Goal: Task Accomplishment & Management: Manage account settings

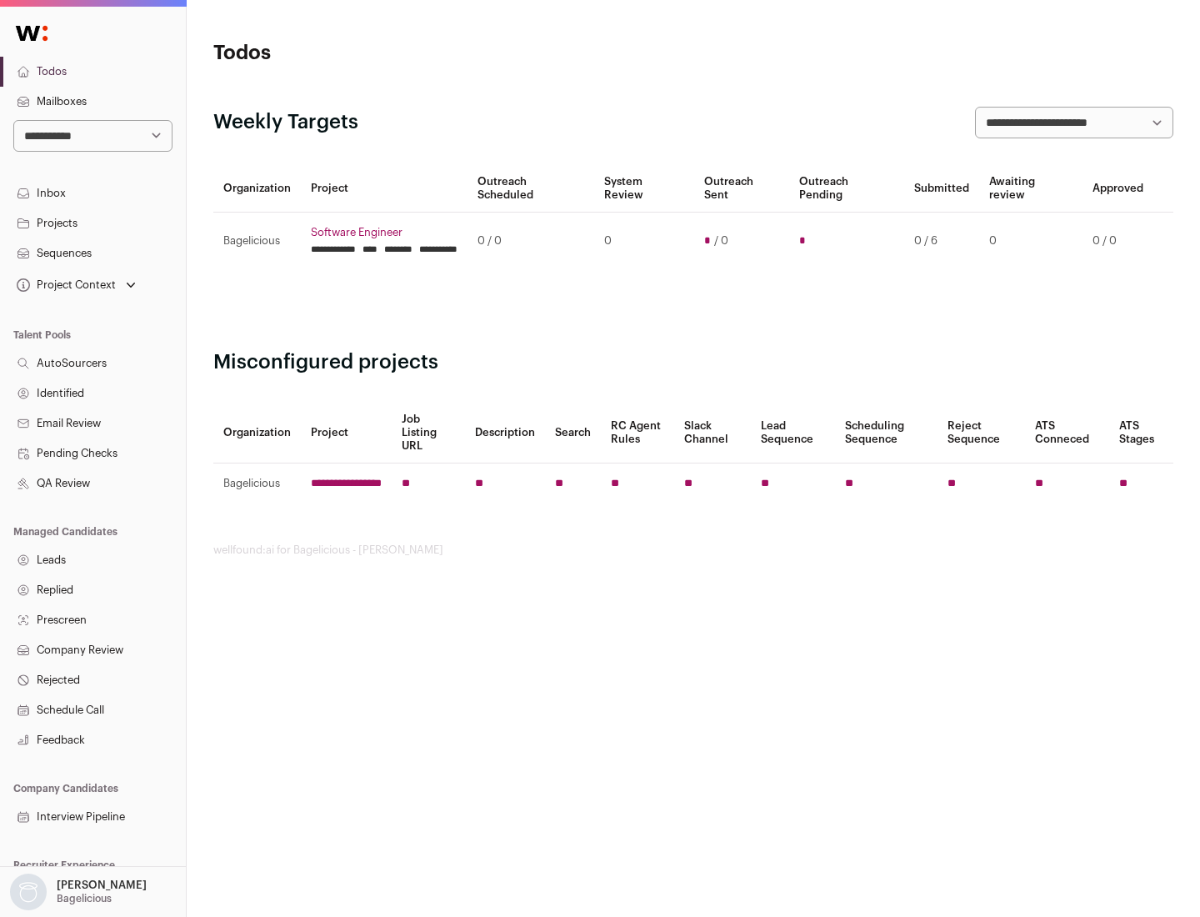
click at [93, 223] on link "Projects" at bounding box center [93, 223] width 186 height 30
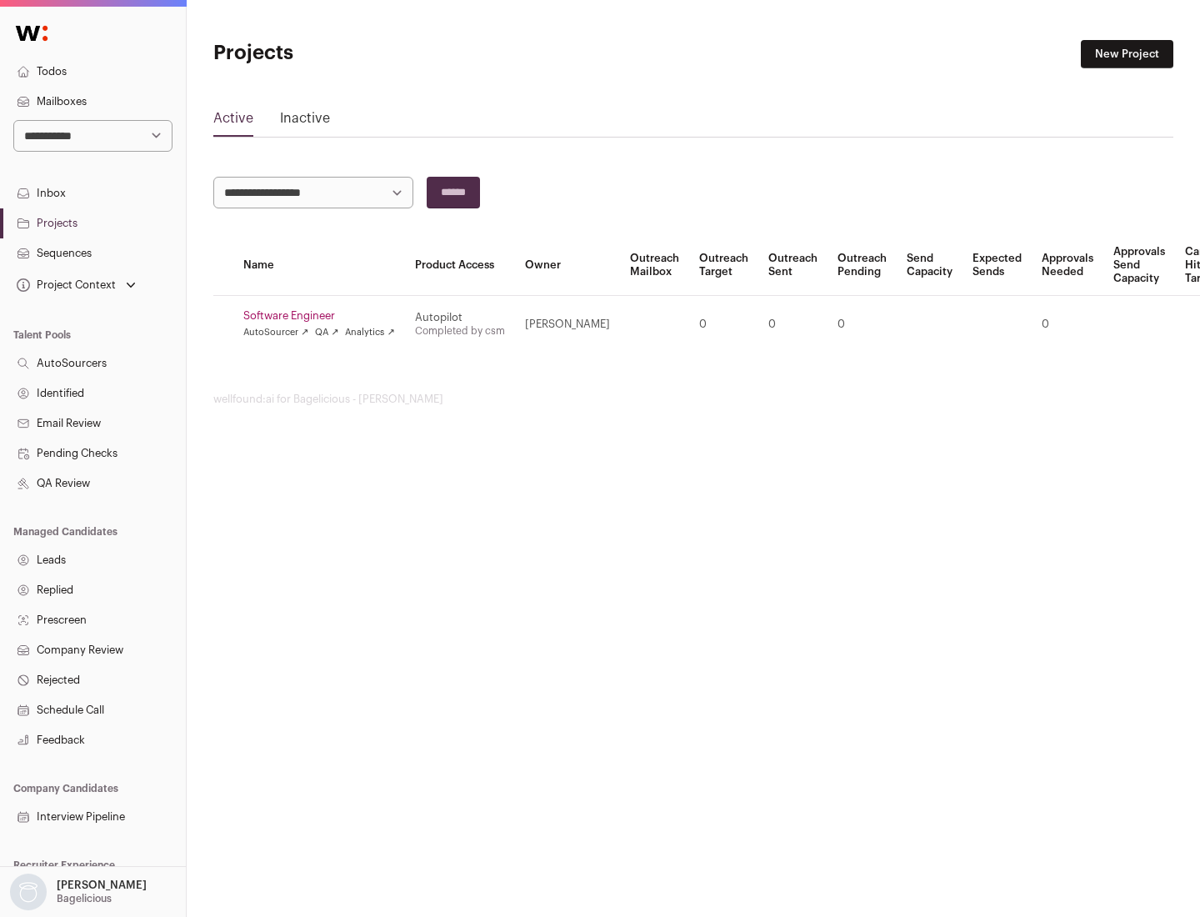
click at [324, 316] on link "Software Engineer" at bounding box center [319, 315] width 152 height 13
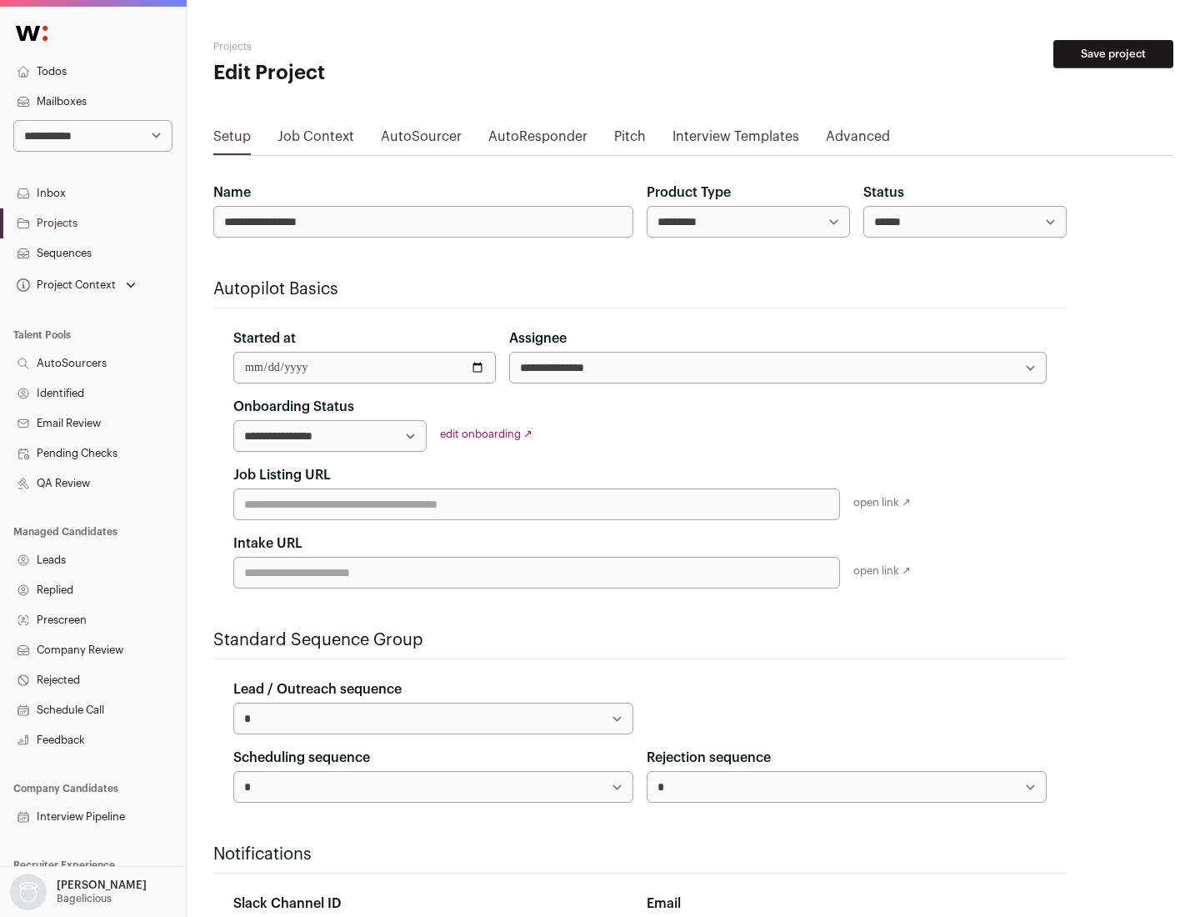
click at [1114, 54] on button "Save project" at bounding box center [1114, 54] width 120 height 28
